Goal: Task Accomplishment & Management: Manage account settings

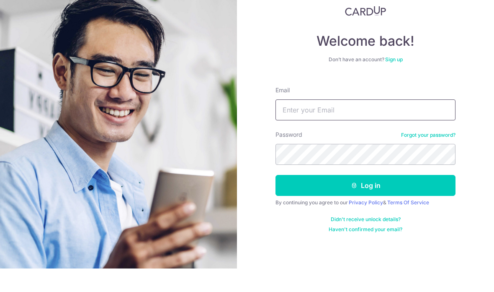
click at [336, 136] on input "Email" at bounding box center [366, 133] width 180 height 21
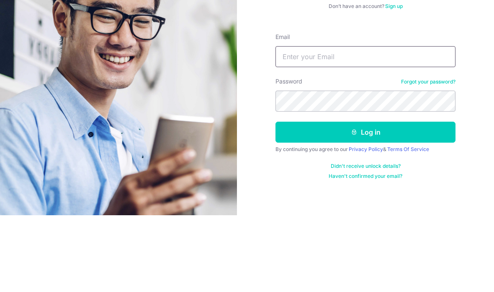
type input "[EMAIL_ADDRESS][DOMAIN_NAME]"
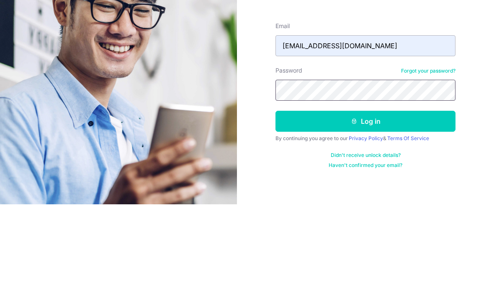
click at [366, 198] on button "Log in" at bounding box center [366, 208] width 180 height 21
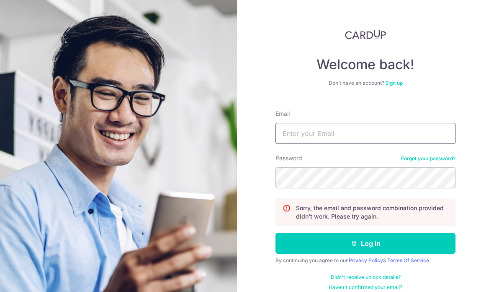
click at [330, 132] on input "Email" at bounding box center [366, 133] width 180 height 21
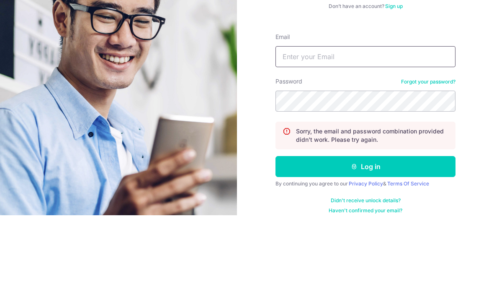
type input "[EMAIL_ADDRESS][DOMAIN_NAME]"
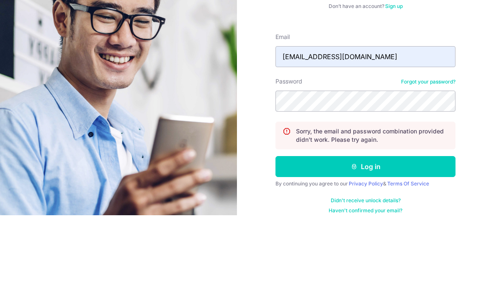
scroll to position [34, 0]
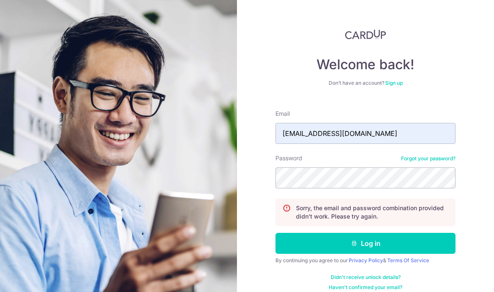
click at [352, 240] on icon "submit" at bounding box center [354, 243] width 7 height 7
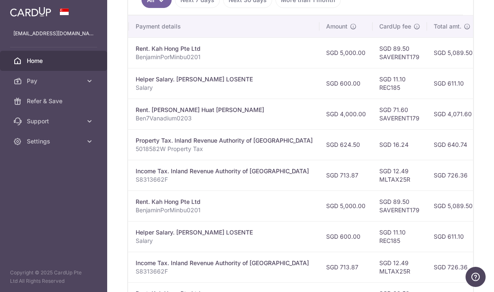
scroll to position [248, 0]
